Goal: Transaction & Acquisition: Purchase product/service

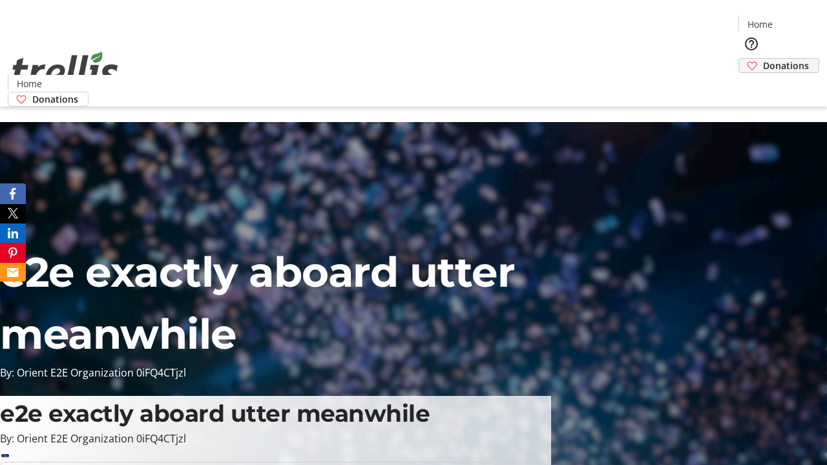
click at [763, 59] on span "Donations" at bounding box center [786, 66] width 46 height 14
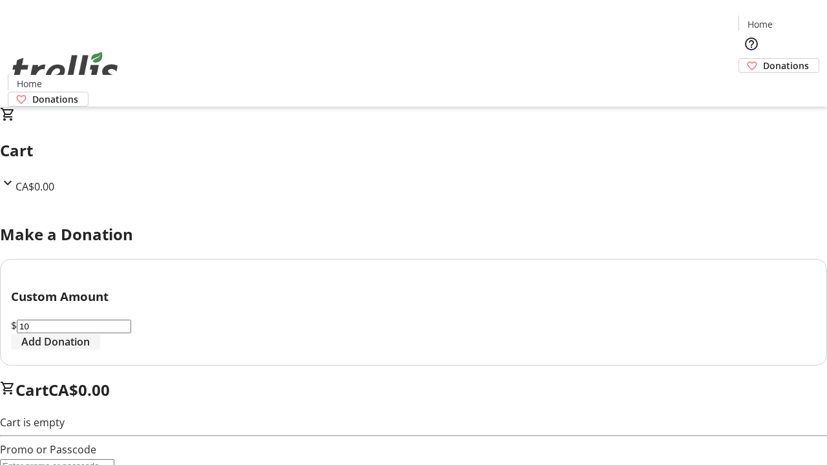
click at [90, 349] on span "Add Donation" at bounding box center [55, 341] width 68 height 15
